Goal: Check status: Check status

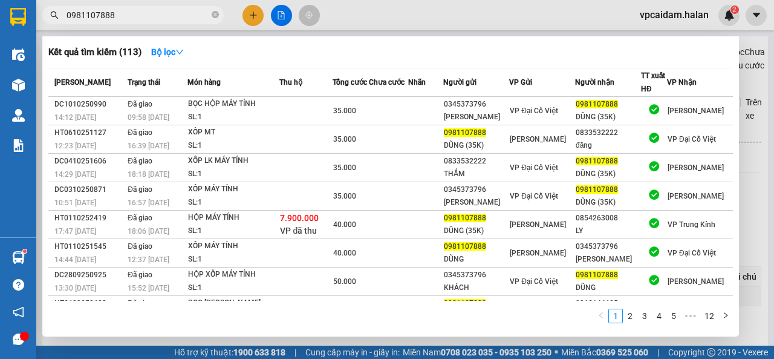
click at [168, 10] on input "0981107888" at bounding box center [138, 14] width 143 height 13
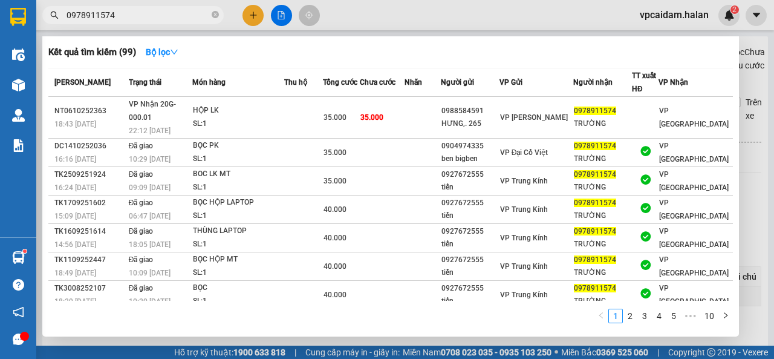
click at [120, 14] on input "0978911574" at bounding box center [138, 14] width 143 height 13
paste input "584333456"
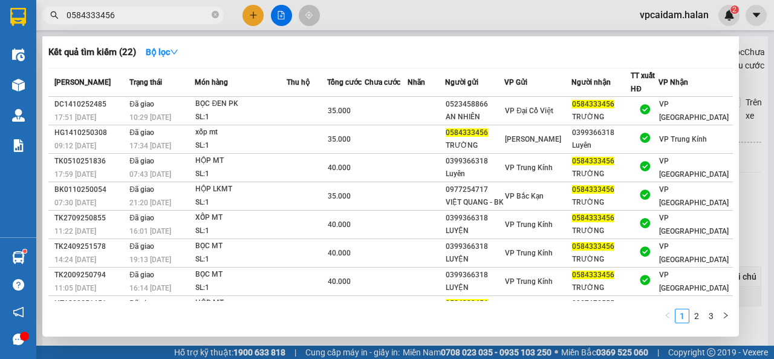
type input "0584333456"
click at [167, 8] on input "0584333456" at bounding box center [138, 14] width 143 height 13
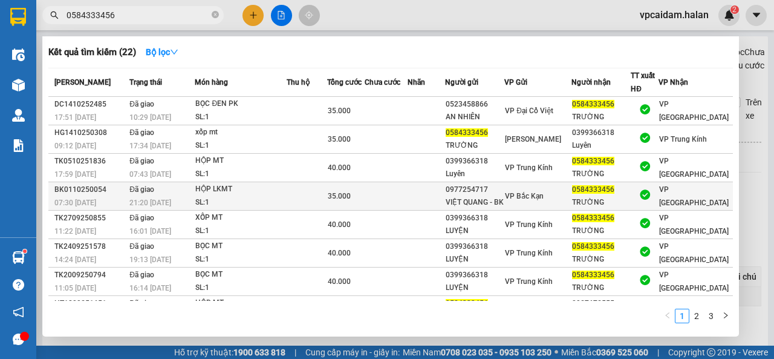
scroll to position [82, 0]
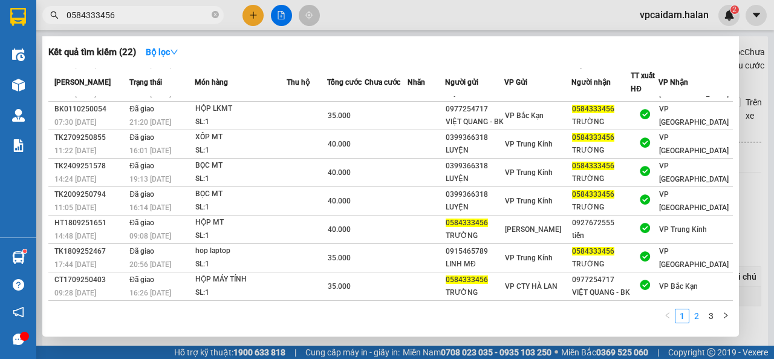
click at [701, 316] on link "2" at bounding box center [696, 315] width 13 height 13
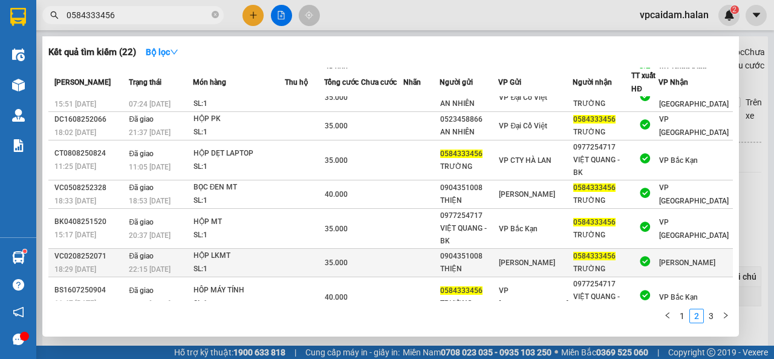
scroll to position [0, 0]
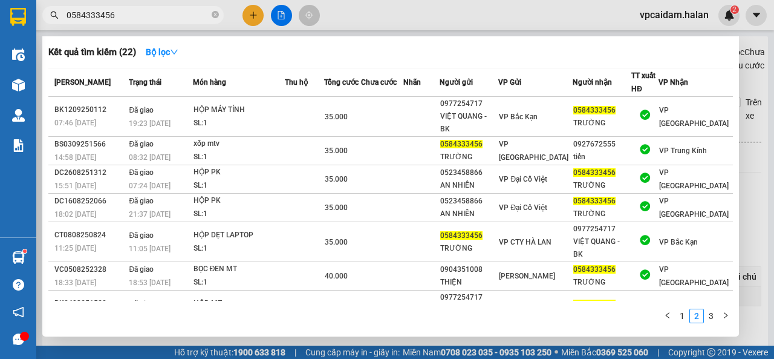
click at [29, 334] on div "Điều [PERSON_NAME] xe Kho hàng mới [PERSON_NAME] [PERSON_NAME] [PERSON_NAME] lý…" at bounding box center [18, 179] width 36 height 359
click at [23, 339] on div at bounding box center [24, 335] width 9 height 9
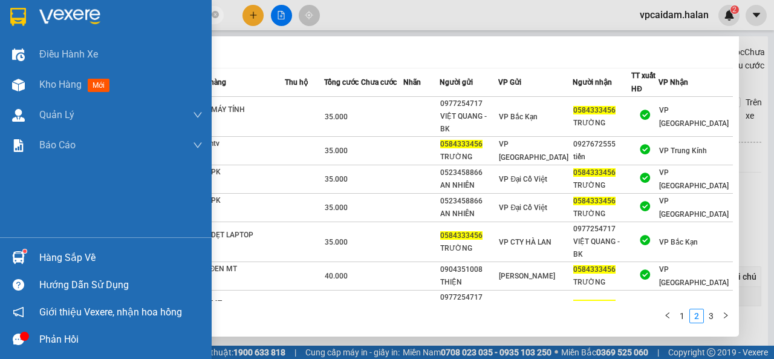
click at [10, 342] on div at bounding box center [18, 338] width 21 height 21
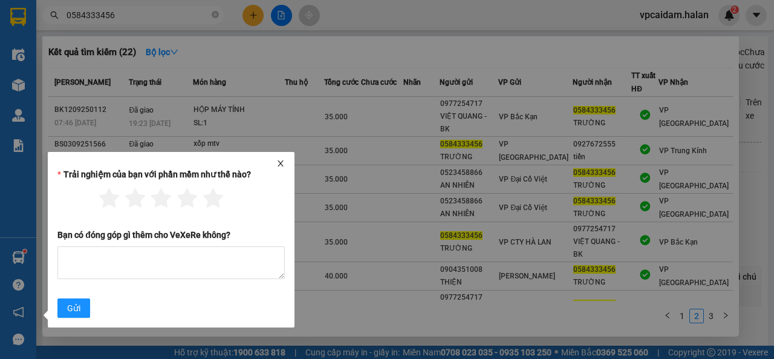
click at [278, 160] on icon "close" at bounding box center [281, 163] width 6 height 6
